Goal: Find specific page/section: Find specific page/section

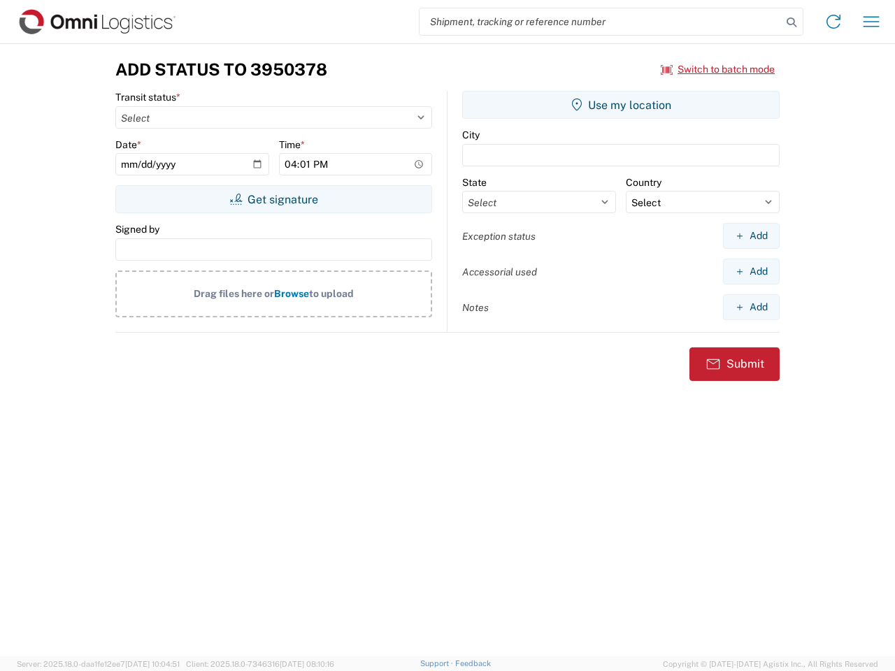
click at [601, 22] on input "search" at bounding box center [600, 21] width 362 height 27
click at [791, 22] on icon at bounding box center [792, 23] width 20 height 20
click at [833, 22] on icon at bounding box center [833, 21] width 22 height 22
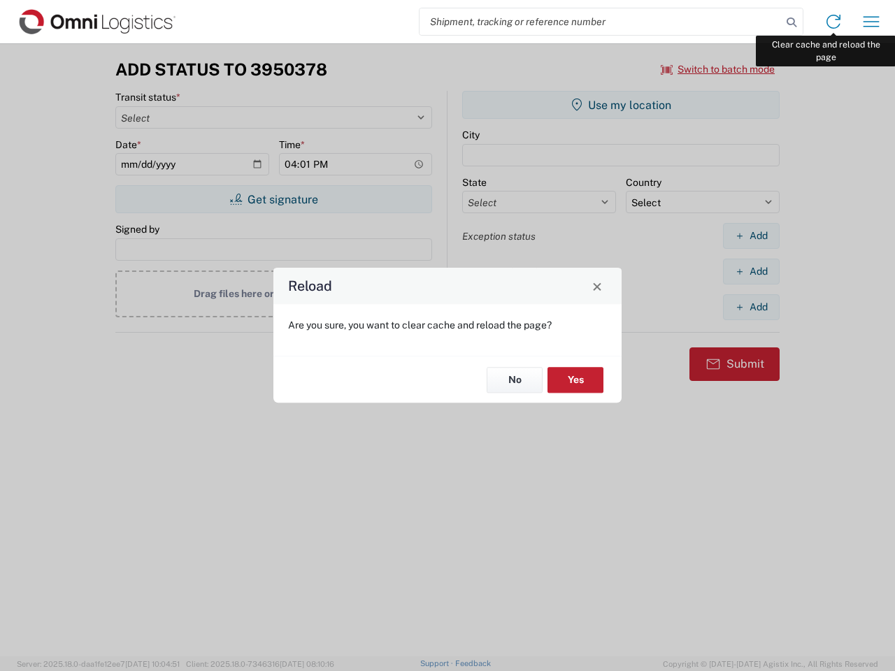
click at [871, 22] on div "Reload Are you sure, you want to clear cache and reload the page? No Yes" at bounding box center [447, 335] width 895 height 671
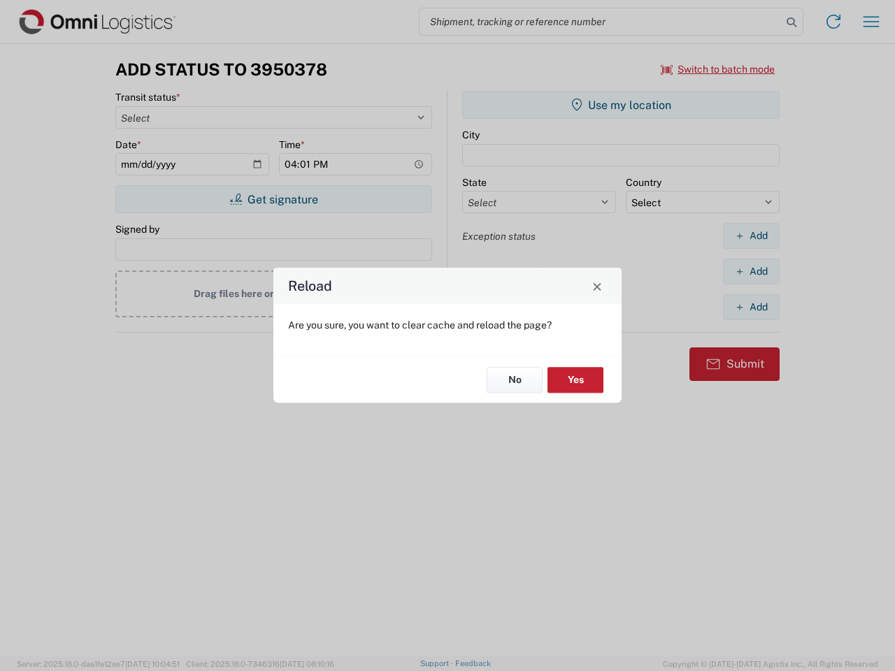
click at [718, 69] on div "Reload Are you sure, you want to clear cache and reload the page? No Yes" at bounding box center [447, 335] width 895 height 671
click at [273, 199] on div "Reload Are you sure, you want to clear cache and reload the page? No Yes" at bounding box center [447, 335] width 895 height 671
click at [621, 105] on div "Reload Are you sure, you want to clear cache and reload the page? No Yes" at bounding box center [447, 335] width 895 height 671
click at [751, 236] on div "Reload Are you sure, you want to clear cache and reload the page? No Yes" at bounding box center [447, 335] width 895 height 671
click at [751, 271] on div "Reload Are you sure, you want to clear cache and reload the page? No Yes" at bounding box center [447, 335] width 895 height 671
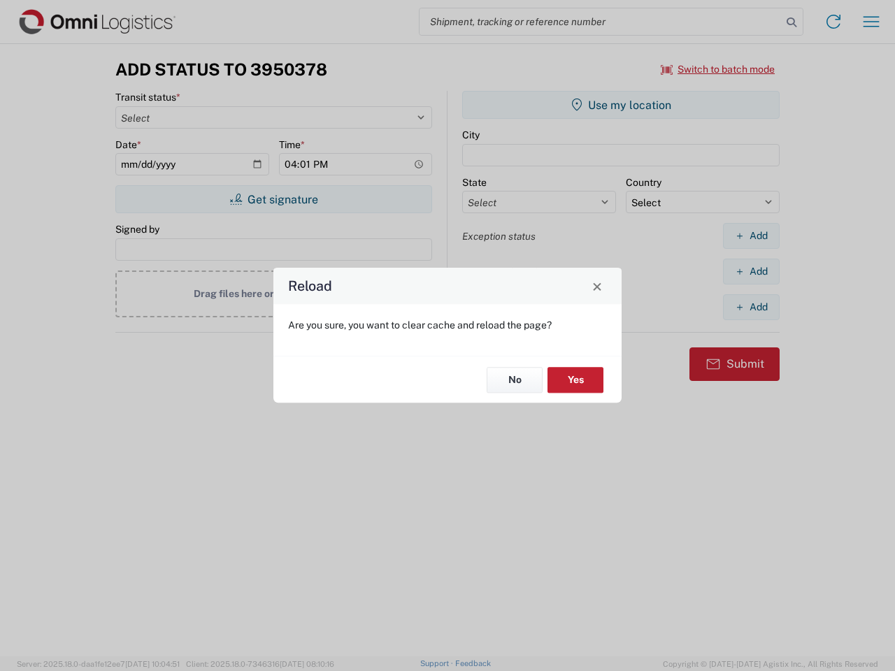
click at [751, 307] on div "Reload Are you sure, you want to clear cache and reload the page? No Yes" at bounding box center [447, 335] width 895 height 671
